Goal: Transaction & Acquisition: Subscribe to service/newsletter

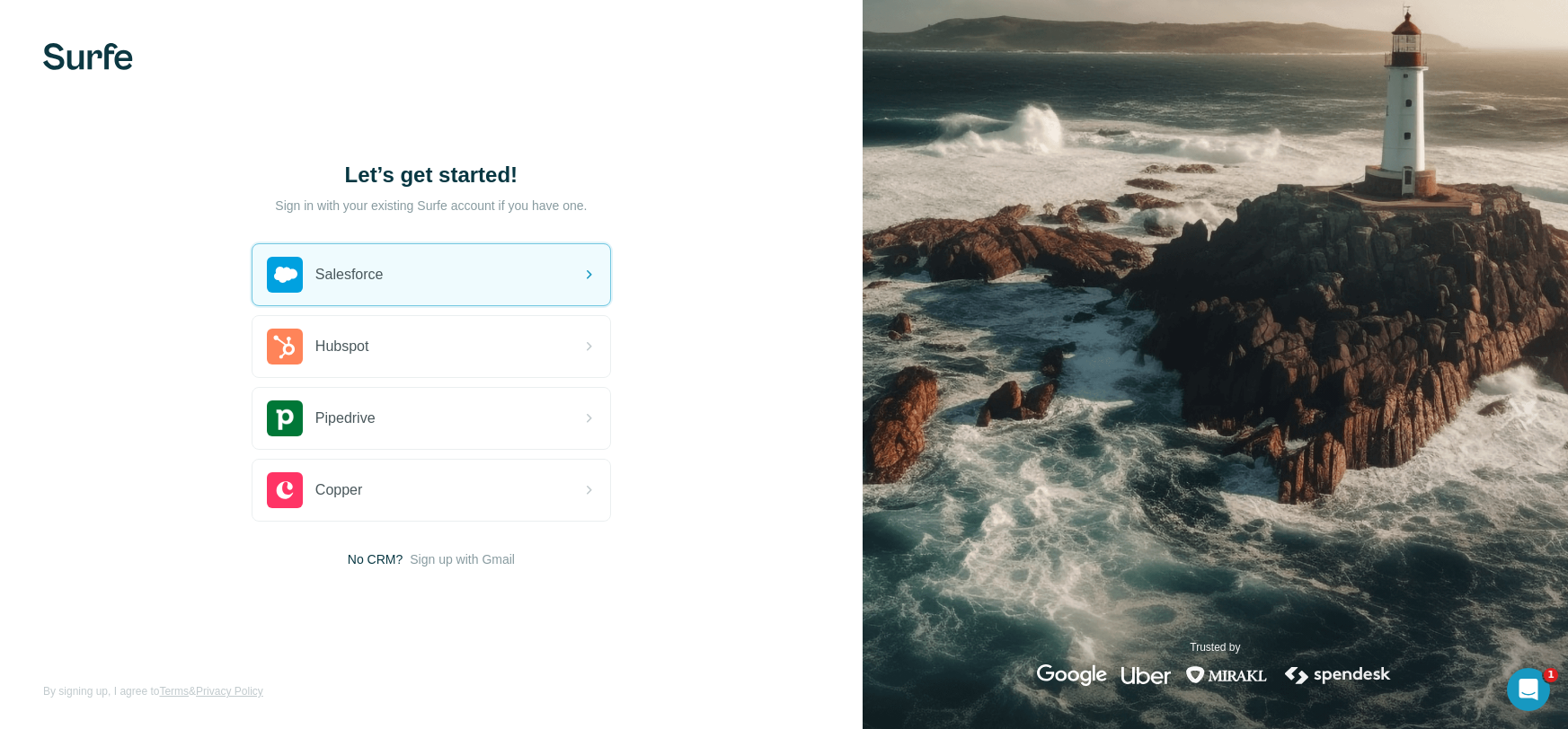
click at [403, 272] on div "Salesforce" at bounding box center [431, 274] width 357 height 61
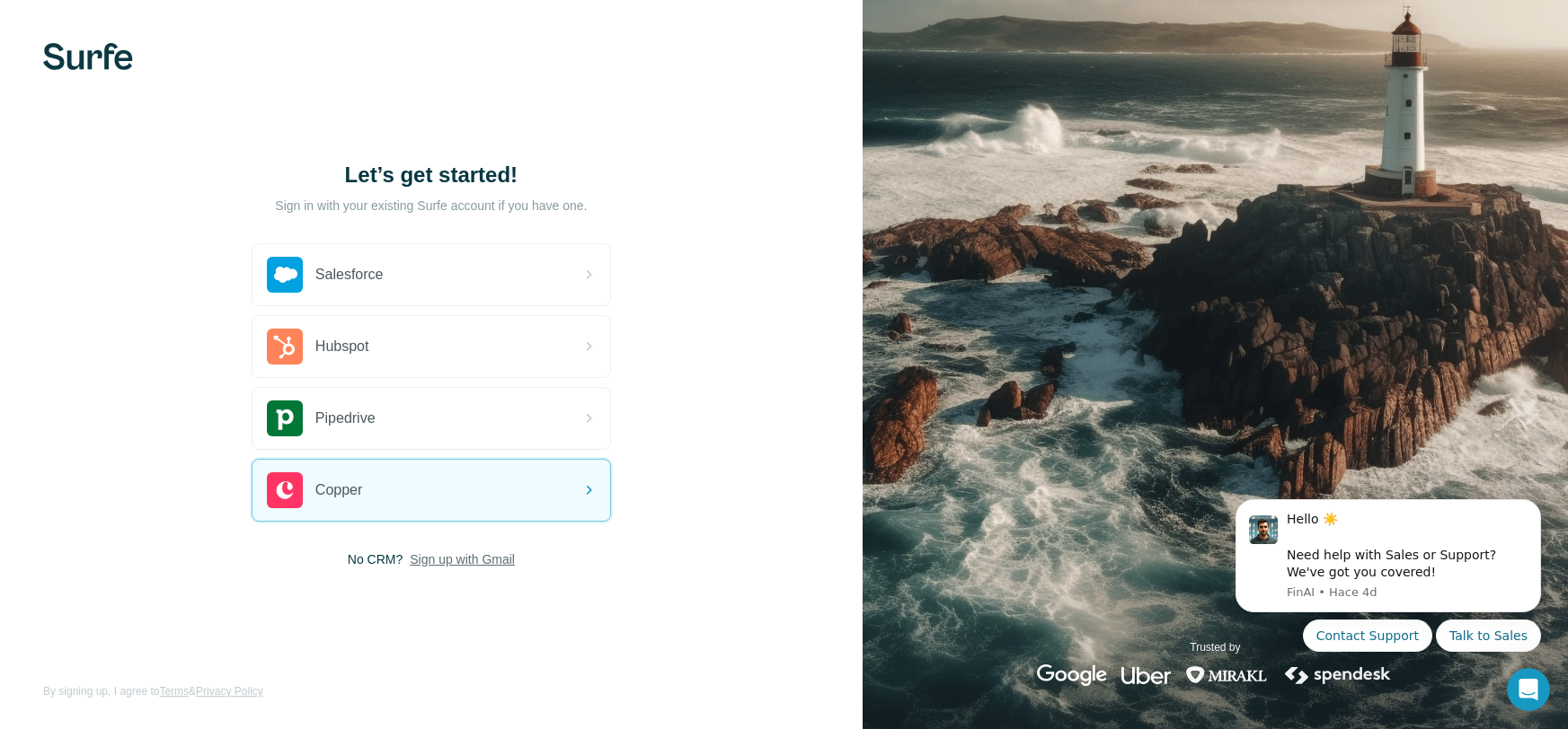
click at [443, 558] on span "Sign up with Gmail" at bounding box center [462, 559] width 105 height 18
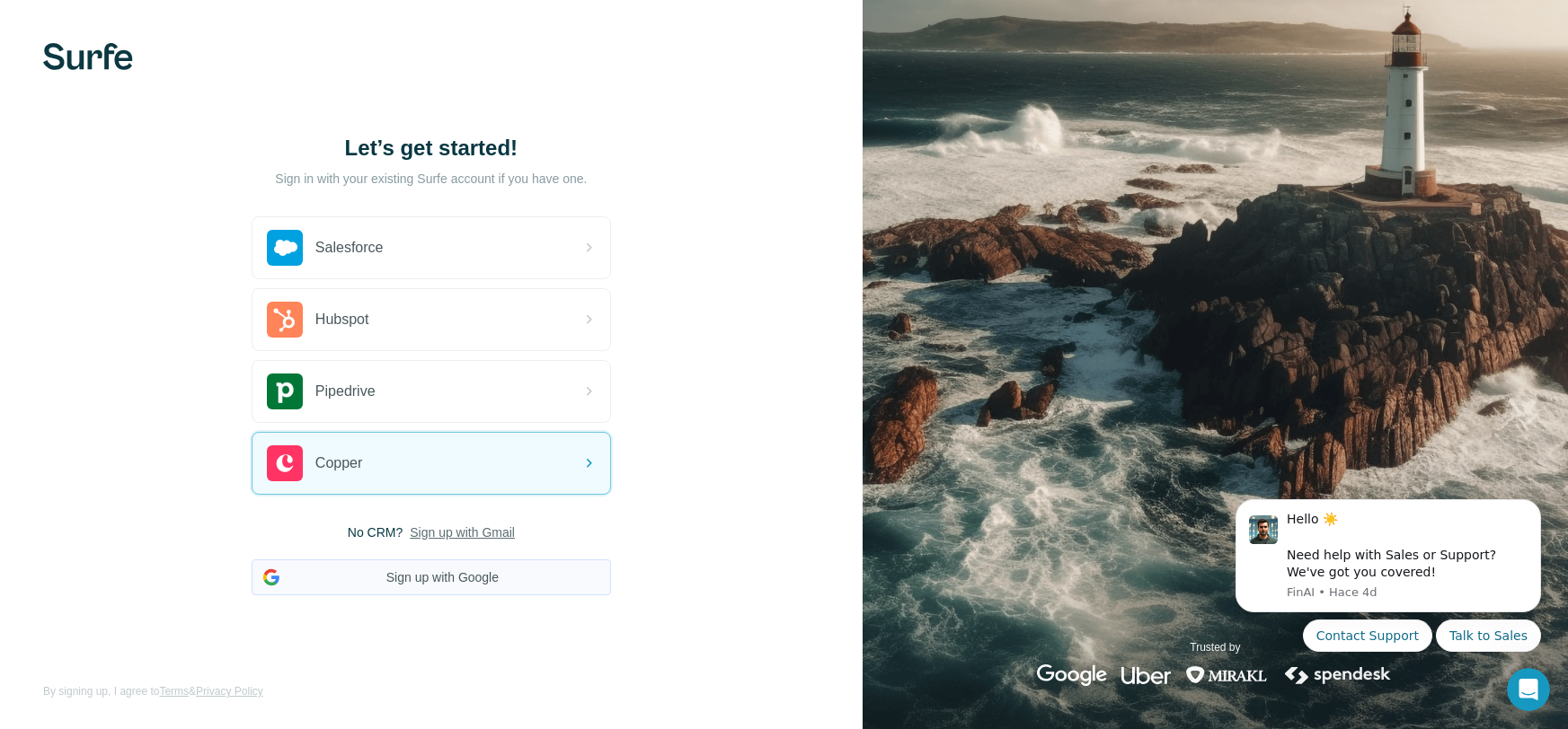
click at [485, 572] on button "Sign up with Google" at bounding box center [431, 576] width 359 height 36
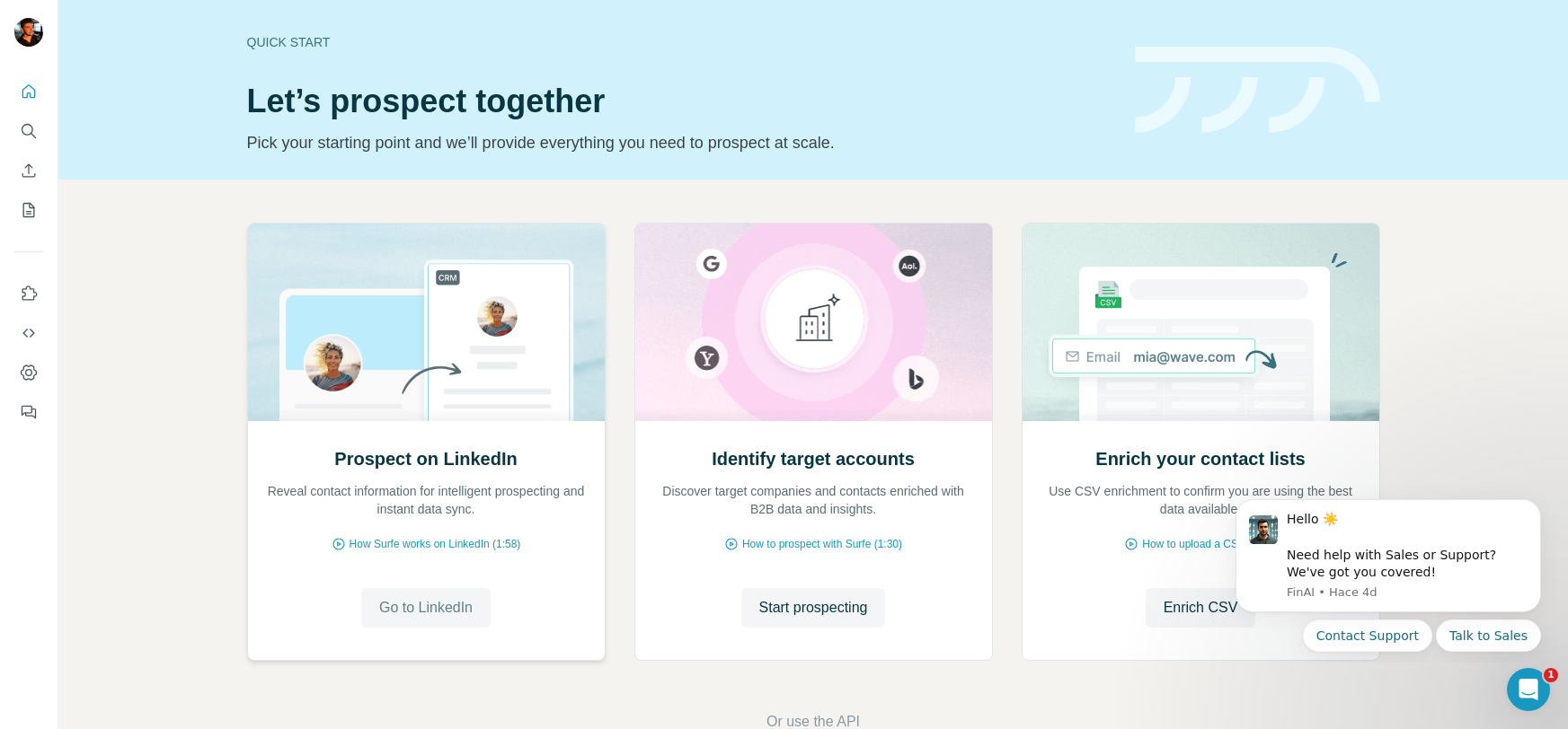
click at [422, 600] on span "Go to LinkedIn" at bounding box center [425, 607] width 94 height 21
